Goal: Find contact information: Find contact information

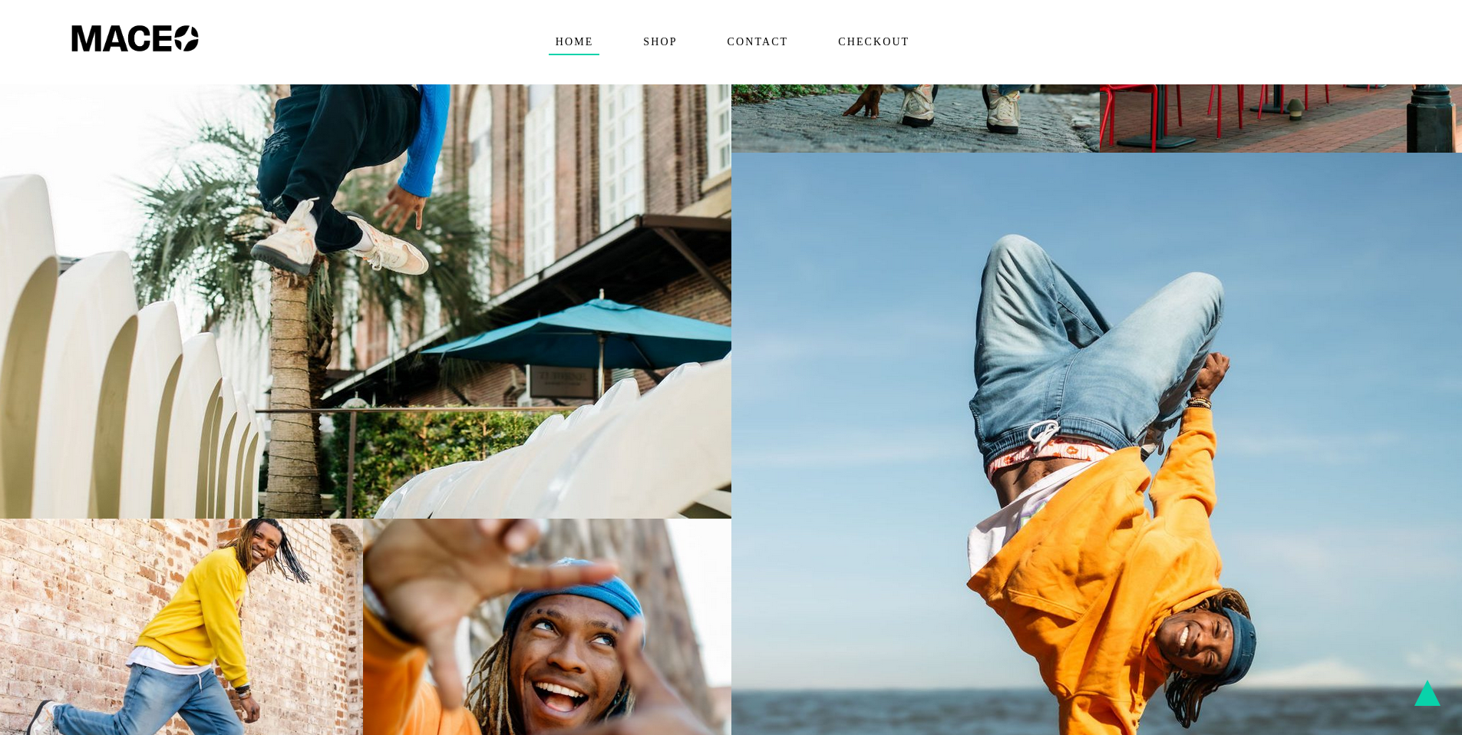
scroll to position [1415, 0]
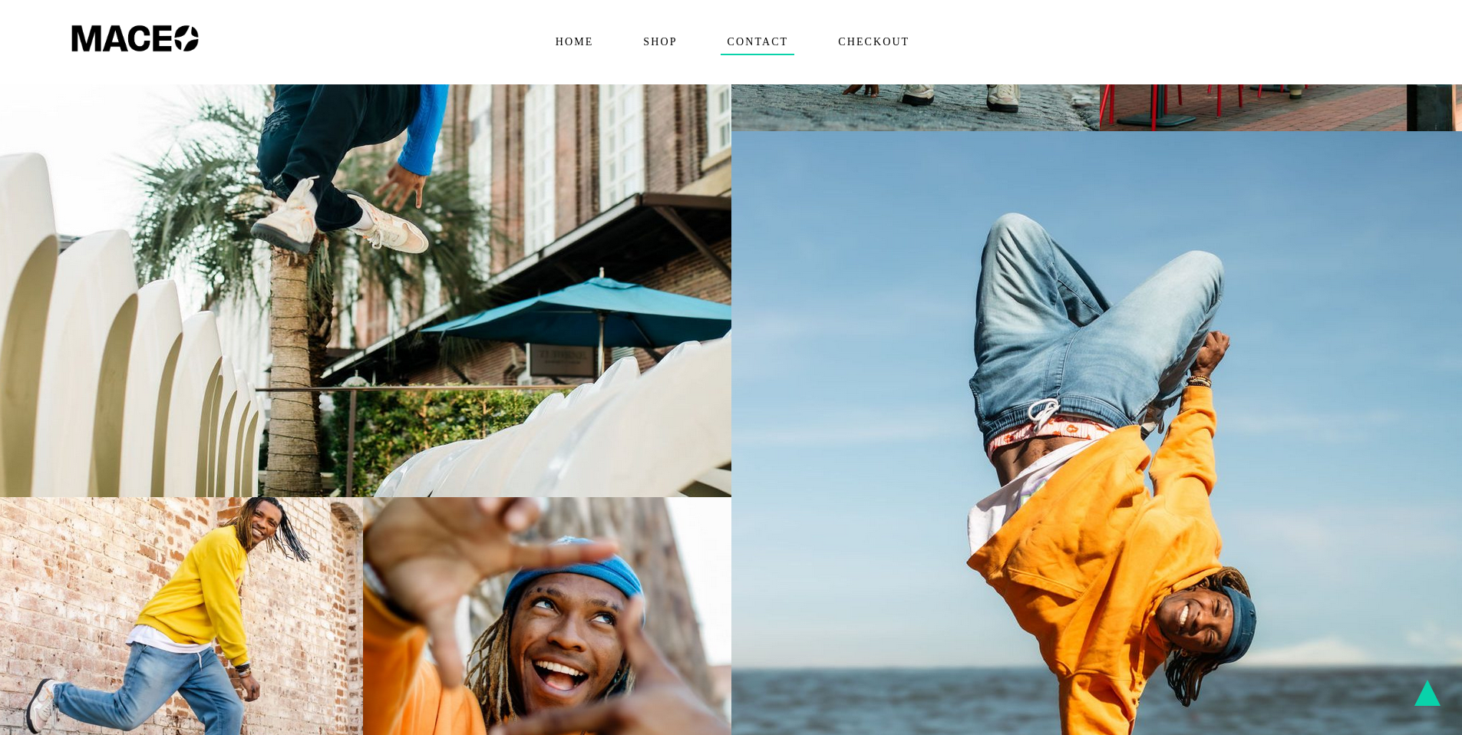
click at [774, 45] on span "Contact" at bounding box center [758, 42] width 74 height 25
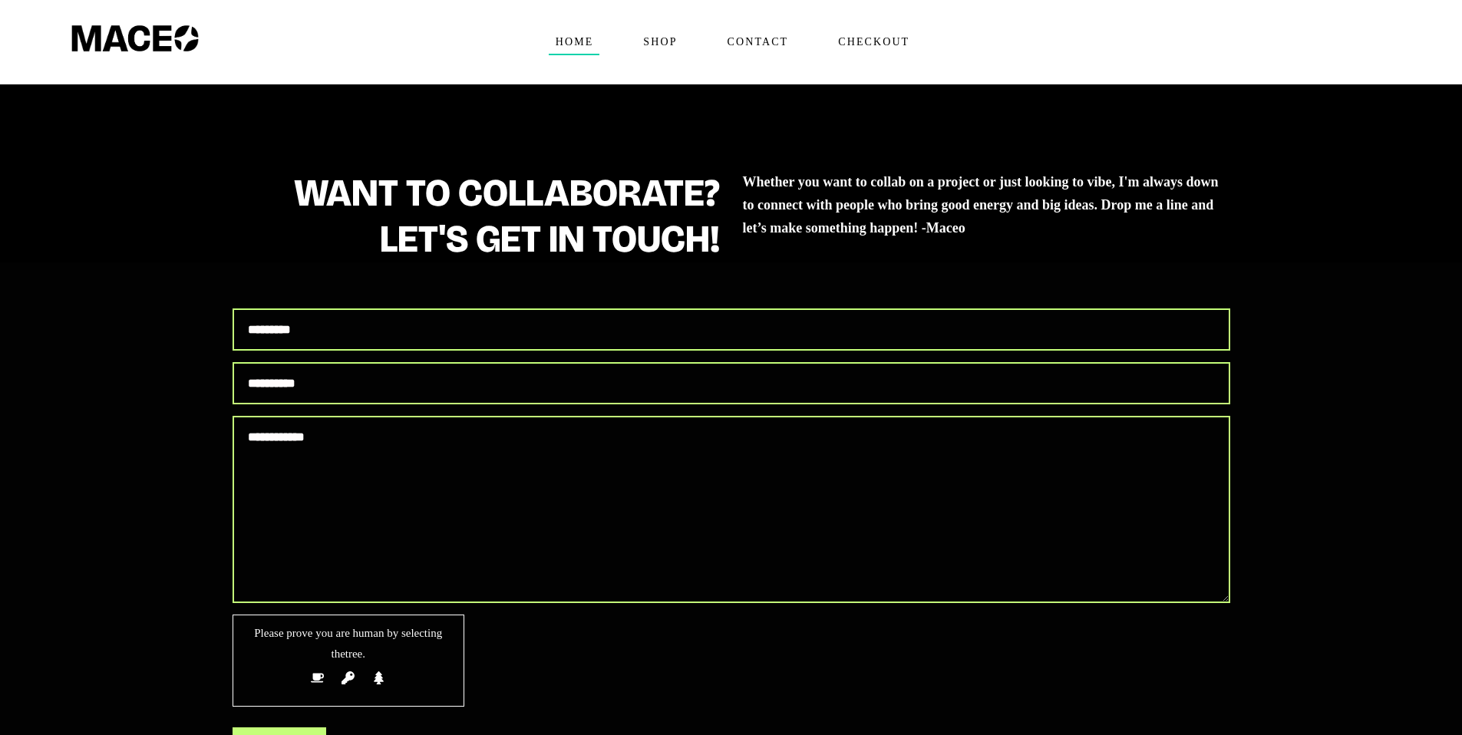
click at [574, 42] on span "Home" at bounding box center [574, 42] width 51 height 25
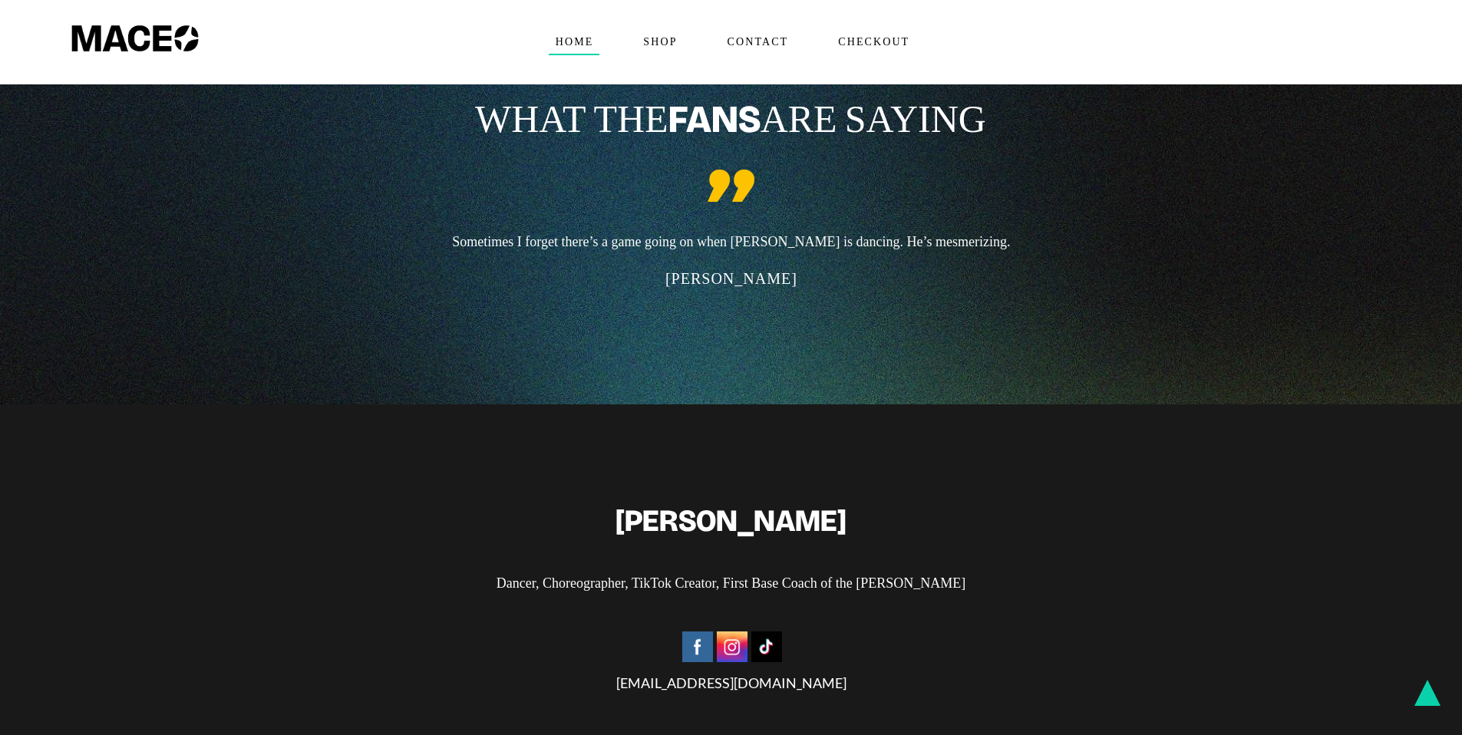
scroll to position [4062, 0]
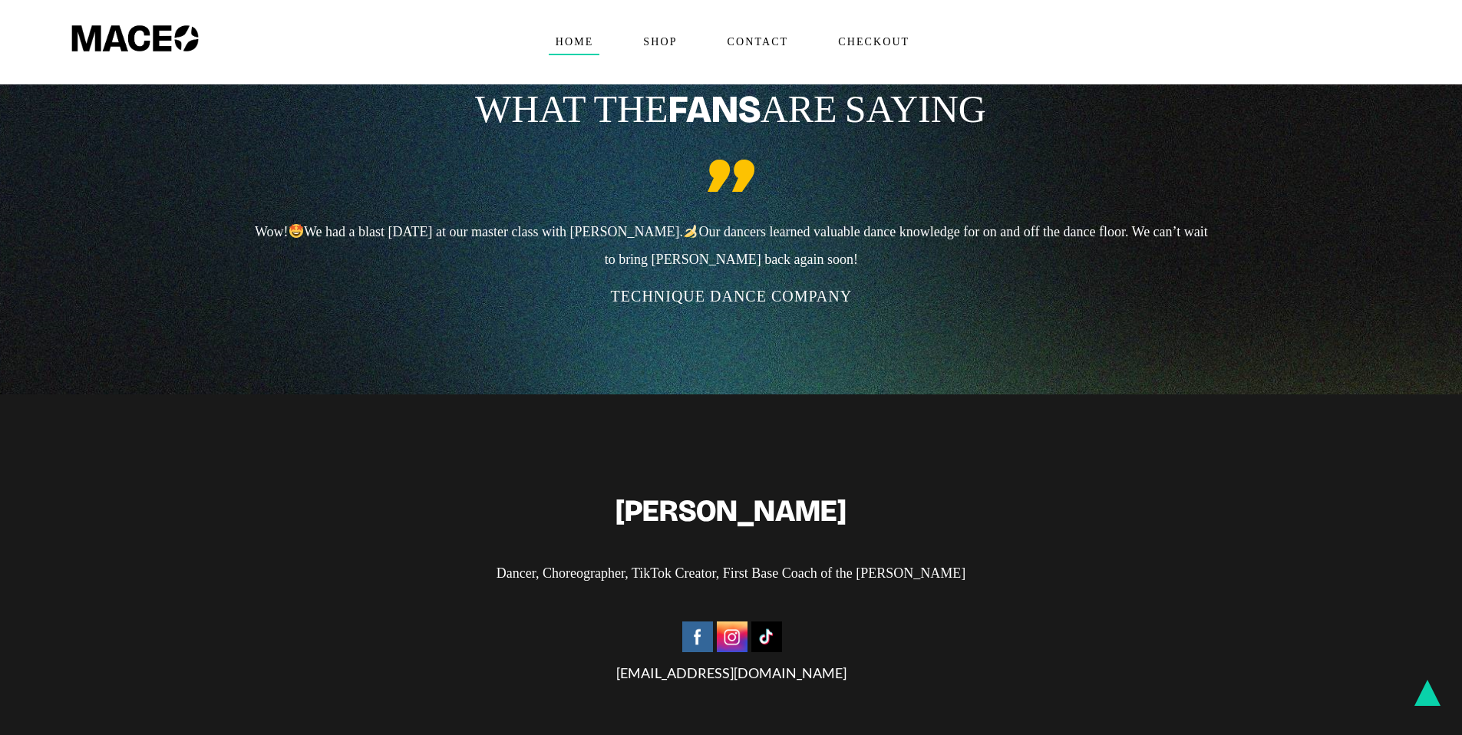
click at [732, 622] on img at bounding box center [732, 637] width 31 height 31
click at [772, 622] on img at bounding box center [767, 637] width 31 height 31
